Goal: Task Accomplishment & Management: Use online tool/utility

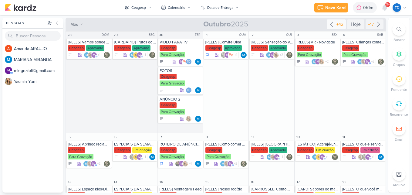
click at [335, 27] on div "+42" at bounding box center [339, 24] width 9 height 6
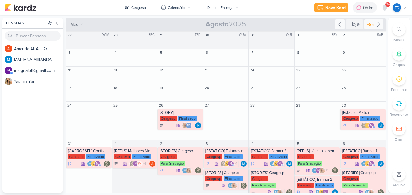
click at [375, 20] on div "+85" at bounding box center [374, 24] width 19 height 10
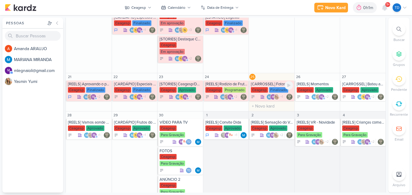
scroll to position [223, 0]
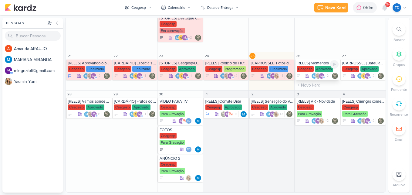
click at [314, 64] on div "[REELS] Momentos" at bounding box center [318, 63] width 42 height 5
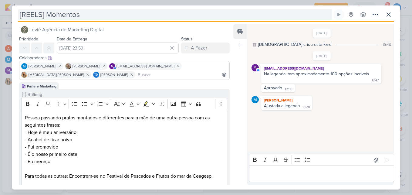
scroll to position [0, 0]
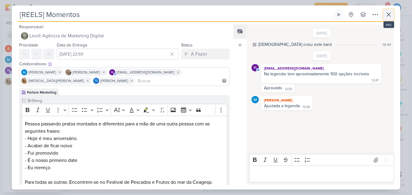
click at [388, 15] on icon at bounding box center [388, 14] width 7 height 7
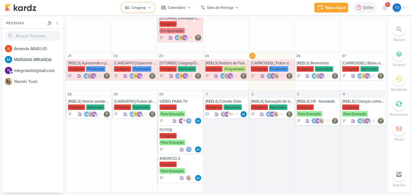
click at [139, 10] on div "Ceagesp" at bounding box center [138, 7] width 15 height 5
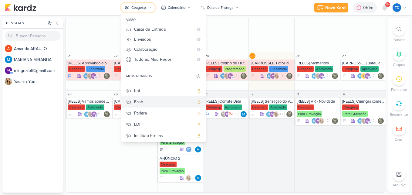
scroll to position [43, 0]
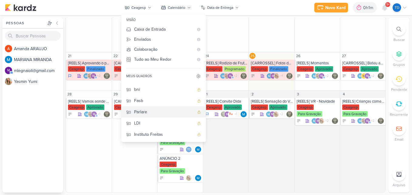
click at [155, 110] on div "Parlare" at bounding box center [164, 112] width 60 height 6
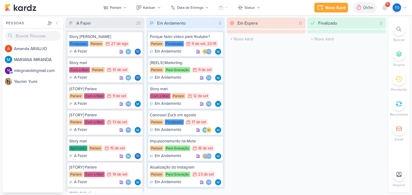
scroll to position [0, 0]
click at [156, 9] on button "Kanban" at bounding box center [149, 8] width 32 height 10
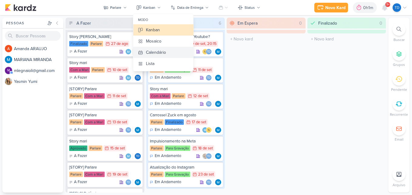
click at [167, 52] on button "Calendário" at bounding box center [163, 52] width 60 height 11
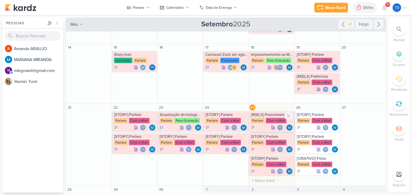
scroll to position [58, 0]
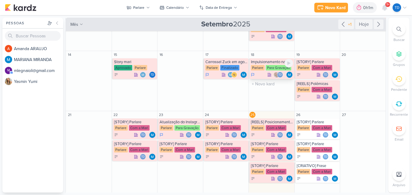
click at [276, 66] on div "Para Gravação" at bounding box center [279, 67] width 26 height 5
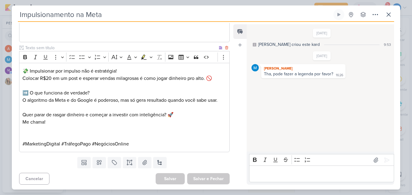
scroll to position [319, 0]
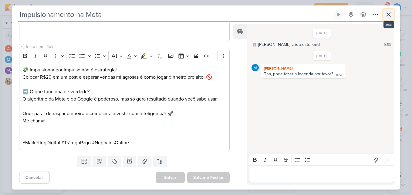
click at [386, 13] on icon at bounding box center [388, 14] width 7 height 7
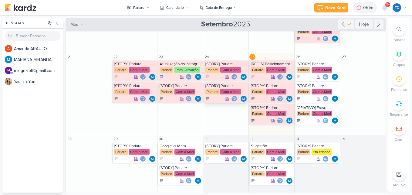
scroll to position [119, 0]
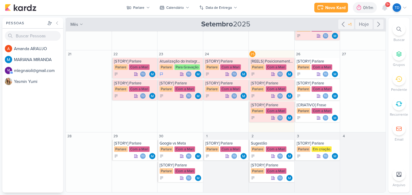
click at [386, 6] on span "9+" at bounding box center [387, 4] width 3 height 5
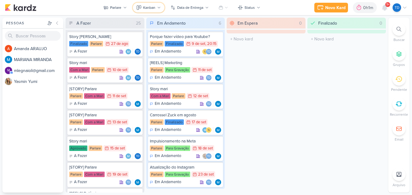
click at [148, 7] on div "Kanban" at bounding box center [149, 7] width 12 height 5
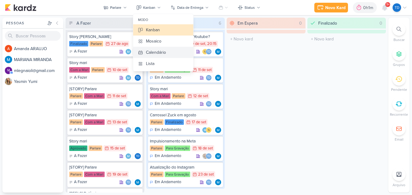
click at [158, 48] on button "Calendário" at bounding box center [163, 52] width 60 height 11
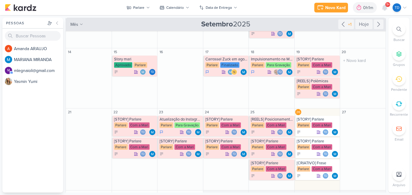
scroll to position [91, 0]
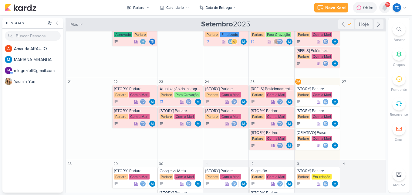
click at [381, 9] on div at bounding box center [385, 7] width 11 height 11
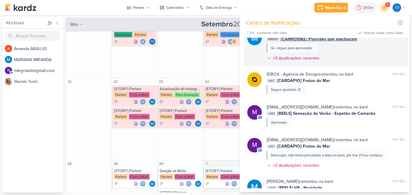
scroll to position [0, 0]
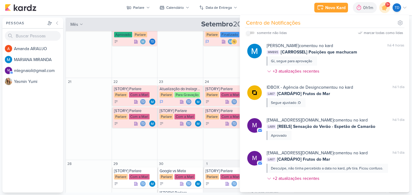
click at [250, 33] on input "checkbox" at bounding box center [248, 33] width 4 height 4
checkbox input "true"
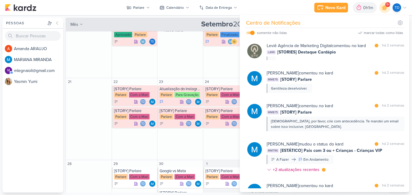
click at [200, 67] on div "16 O título do kard deve ter menos que 100 caracteres" at bounding box center [180, 48] width 46 height 60
